Goal: Information Seeking & Learning: Learn about a topic

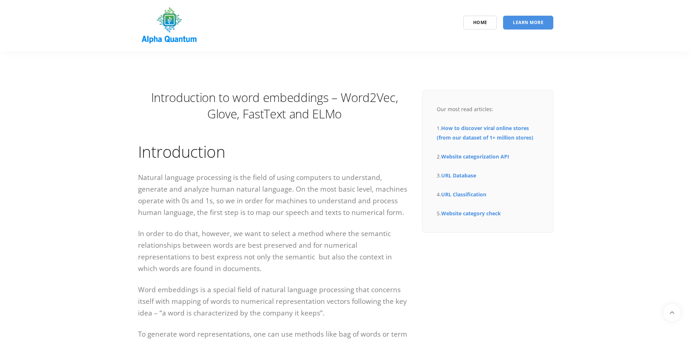
scroll to position [935, 0]
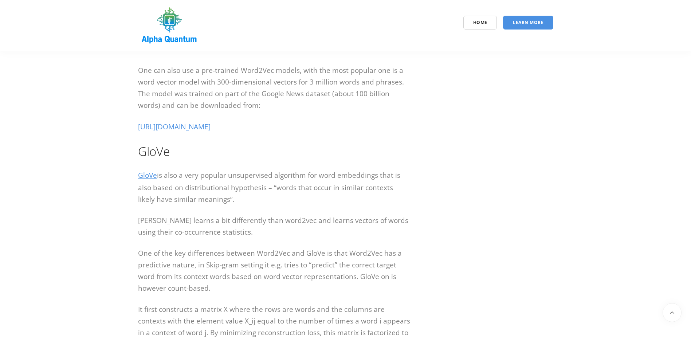
click at [577, 127] on section "Introduction to word embeddings – Word2Vec, Glove, FastText and ELMo Introducti…" at bounding box center [345, 202] width 691 height 2171
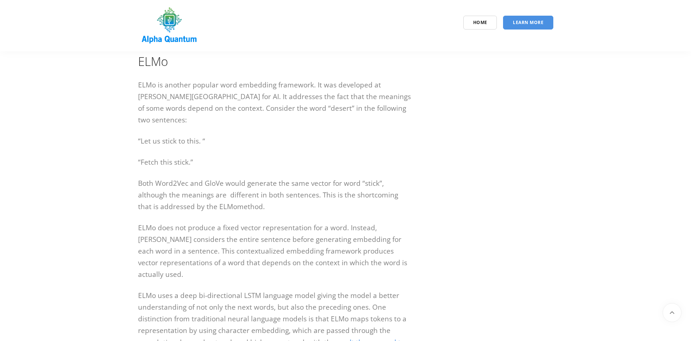
scroll to position [1591, 0]
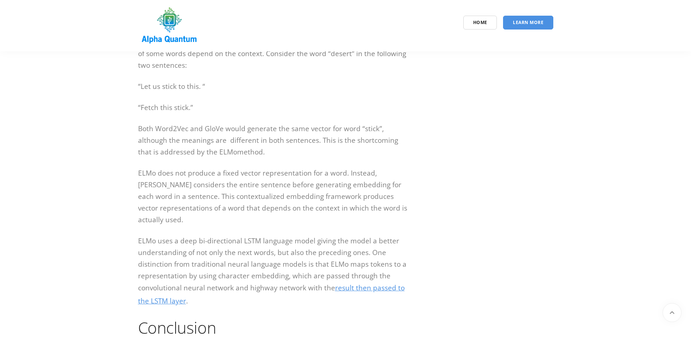
click at [296, 208] on p "ELMo does not produce a fixed vector representation for a word. Instead, [PERSO…" at bounding box center [274, 196] width 273 height 58
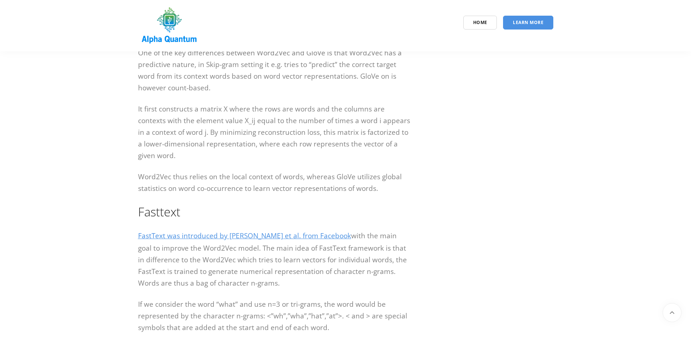
scroll to position [1197, 0]
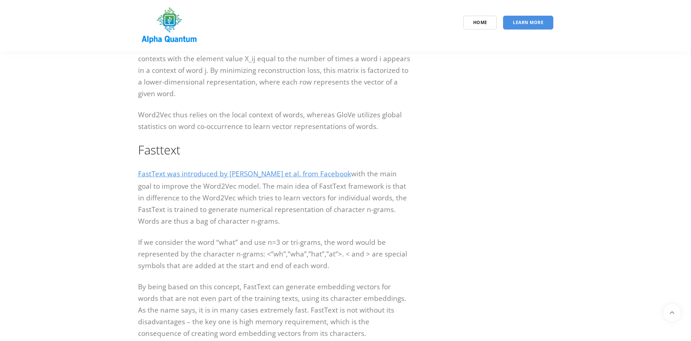
click at [160, 155] on h2 "Fasttext" at bounding box center [274, 150] width 273 height 16
copy h2 "Fasttext"
click at [195, 216] on p "FastText was introduced by [PERSON_NAME] et al. from Facebook with the main goa…" at bounding box center [274, 197] width 273 height 59
drag, startPoint x: 130, startPoint y: 180, endPoint x: 279, endPoint y: 229, distance: 156.3
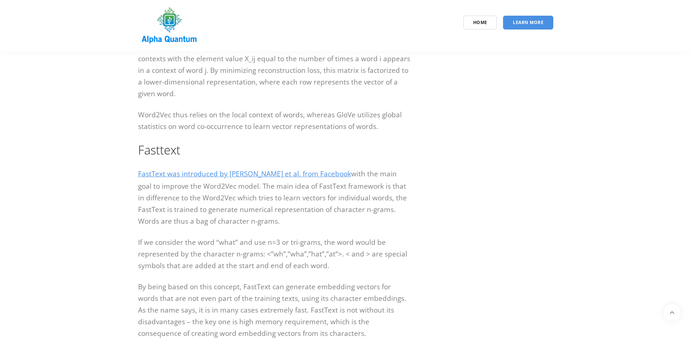
copy p "FastText was introduced by [PERSON_NAME] et al. from Facebook with the main goa…"
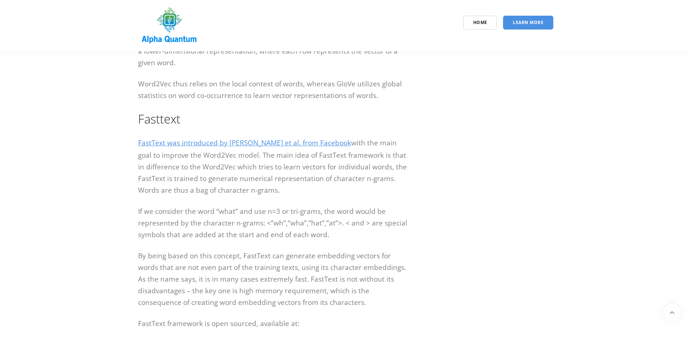
scroll to position [1241, 0]
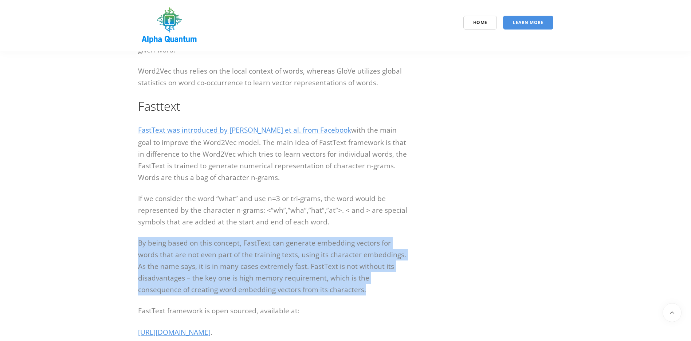
drag, startPoint x: 137, startPoint y: 251, endPoint x: 323, endPoint y: 293, distance: 190.0
copy p "By being based on this concept, FastText can generate embedding vectors for wor…"
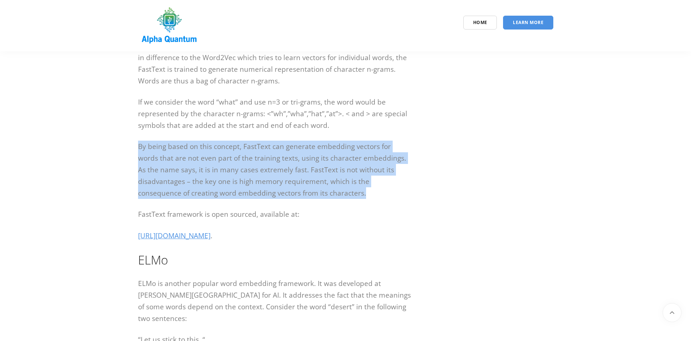
scroll to position [1460, 0]
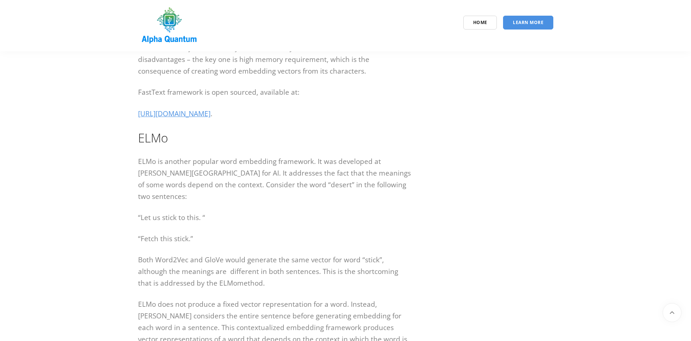
click at [142, 144] on h2 "ELMo" at bounding box center [274, 138] width 273 height 16
copy h2 "ELMo"
click at [169, 169] on p "ELMo is another popular word embedding framework. It was developed at [PERSON_N…" at bounding box center [274, 179] width 273 height 47
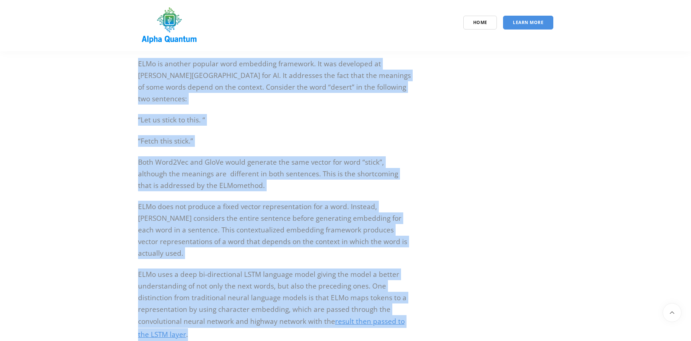
scroll to position [1564, 0]
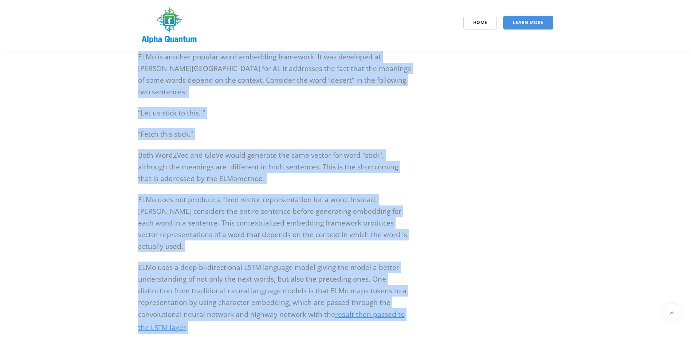
drag, startPoint x: 132, startPoint y: 169, endPoint x: 207, endPoint y: 320, distance: 168.5
copy div "LORe ip dolorsi ametcon adip elitseddo eiusmodte. In utl etdolorem al Enima Min…"
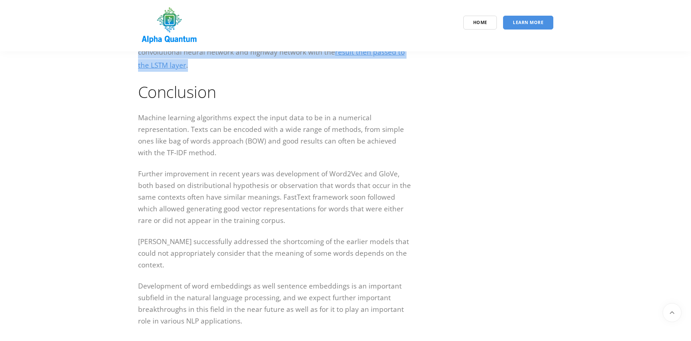
scroll to position [2045, 0]
